Goal: Task Accomplishment & Management: Use online tool/utility

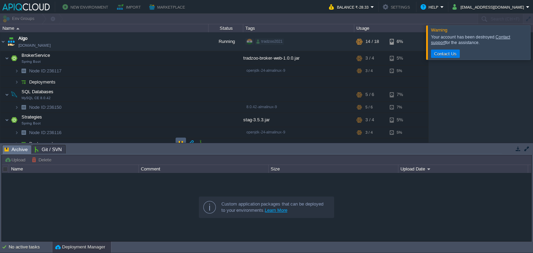
scroll to position [61, 0]
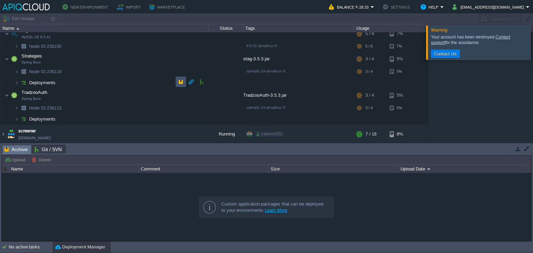
click at [180, 80] on button "button" at bounding box center [181, 82] width 6 height 6
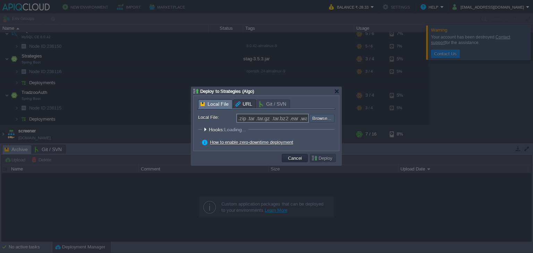
click at [321, 119] on input "file" at bounding box center [291, 118] width 88 height 8
type input "C:\fakepath\stag-3.5.3.jar"
click at [325, 118] on input "file" at bounding box center [291, 118] width 88 height 8
click at [328, 159] on button "Deploy" at bounding box center [322, 158] width 23 height 6
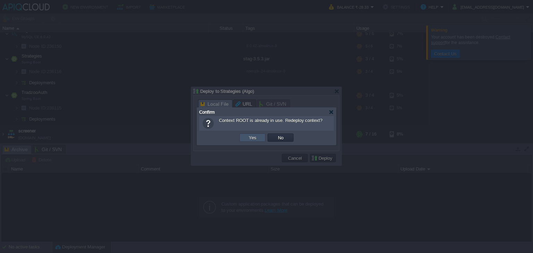
click at [251, 136] on button "Yes" at bounding box center [253, 138] width 12 height 6
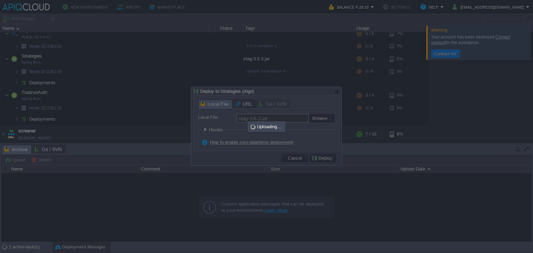
click at [396, 232] on div at bounding box center [266, 126] width 533 height 253
click at [413, 113] on div at bounding box center [266, 126] width 533 height 253
click at [444, 203] on div at bounding box center [266, 126] width 533 height 253
type input ".zip .tar .tar.gz .tar.bz2 .ear .war .jar"
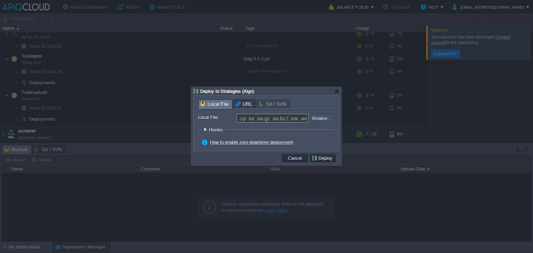
click at [329, 121] on input "file" at bounding box center [291, 118] width 88 height 8
type input "C:\fakepath\stag-3.5.3.jar"
type input "stag-3.5.3.jar"
click at [327, 119] on input "file" at bounding box center [291, 118] width 88 height 8
click at [323, 118] on input "file" at bounding box center [291, 118] width 88 height 8
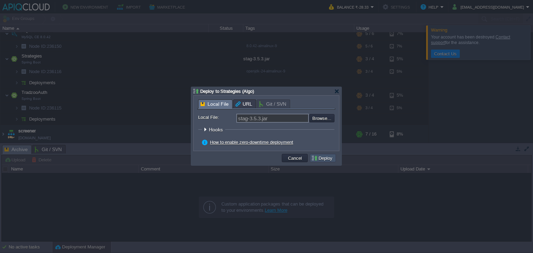
click at [319, 156] on button "Deploy" at bounding box center [322, 158] width 23 height 6
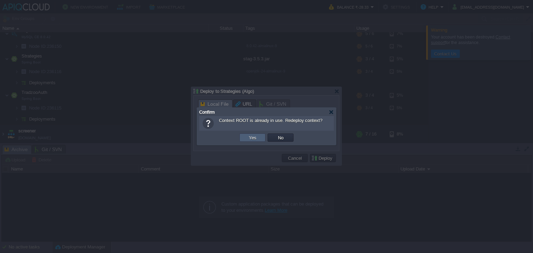
click at [259, 138] on td "Yes" at bounding box center [252, 138] width 26 height 8
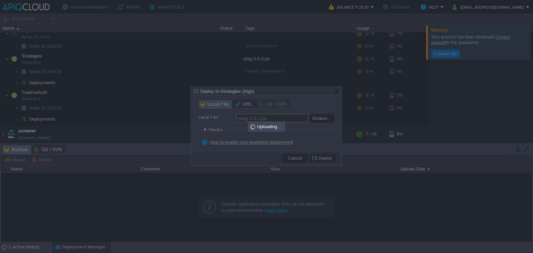
click at [357, 123] on div at bounding box center [266, 126] width 533 height 253
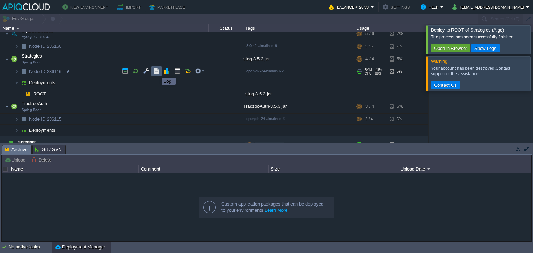
click at [157, 71] on button "button" at bounding box center [156, 71] width 6 height 6
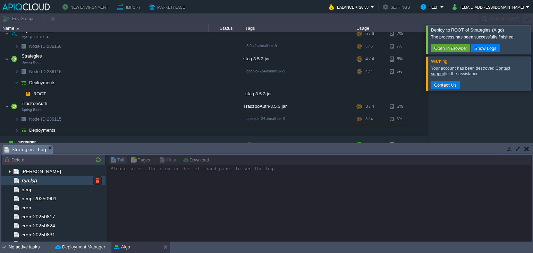
click at [66, 181] on div "run.log" at bounding box center [53, 180] width 104 height 9
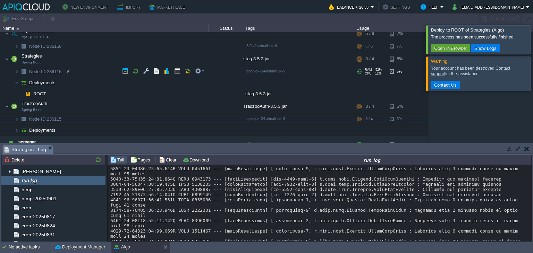
scroll to position [0, 0]
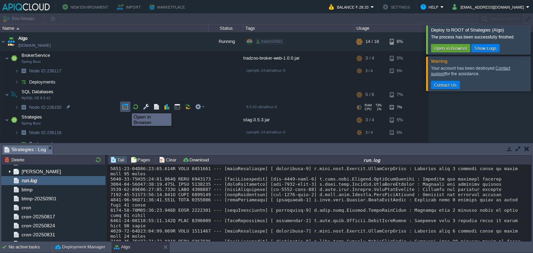
click at [127, 107] on button "button" at bounding box center [125, 107] width 6 height 6
